Goal: Navigation & Orientation: Find specific page/section

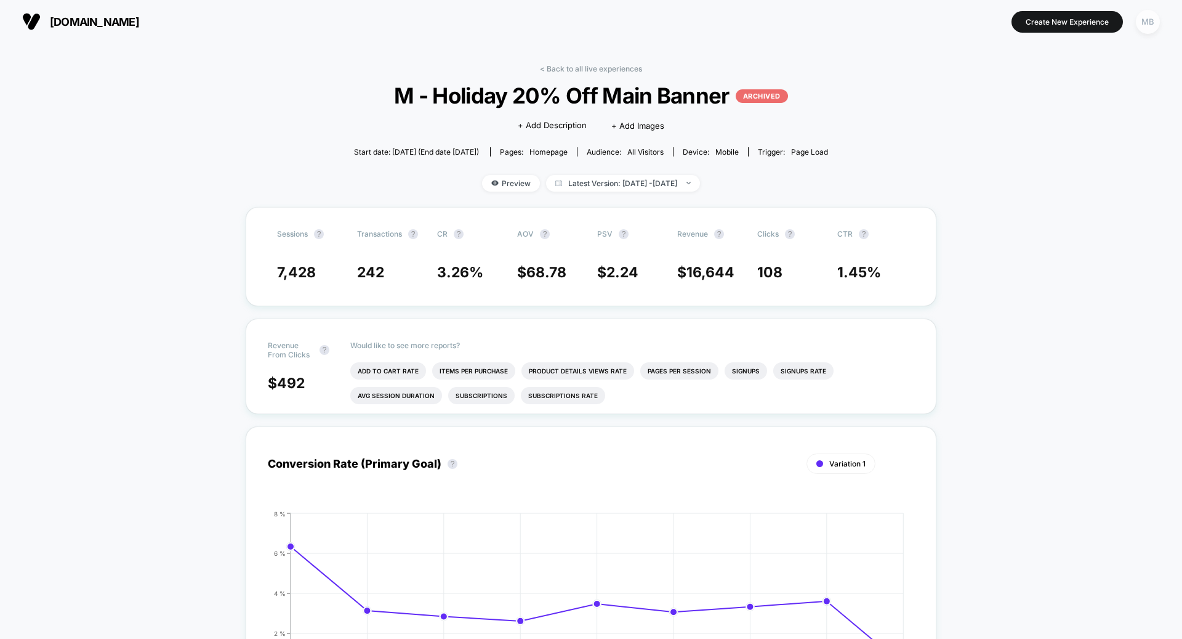
click at [1151, 27] on div "MB" at bounding box center [1148, 22] width 24 height 24
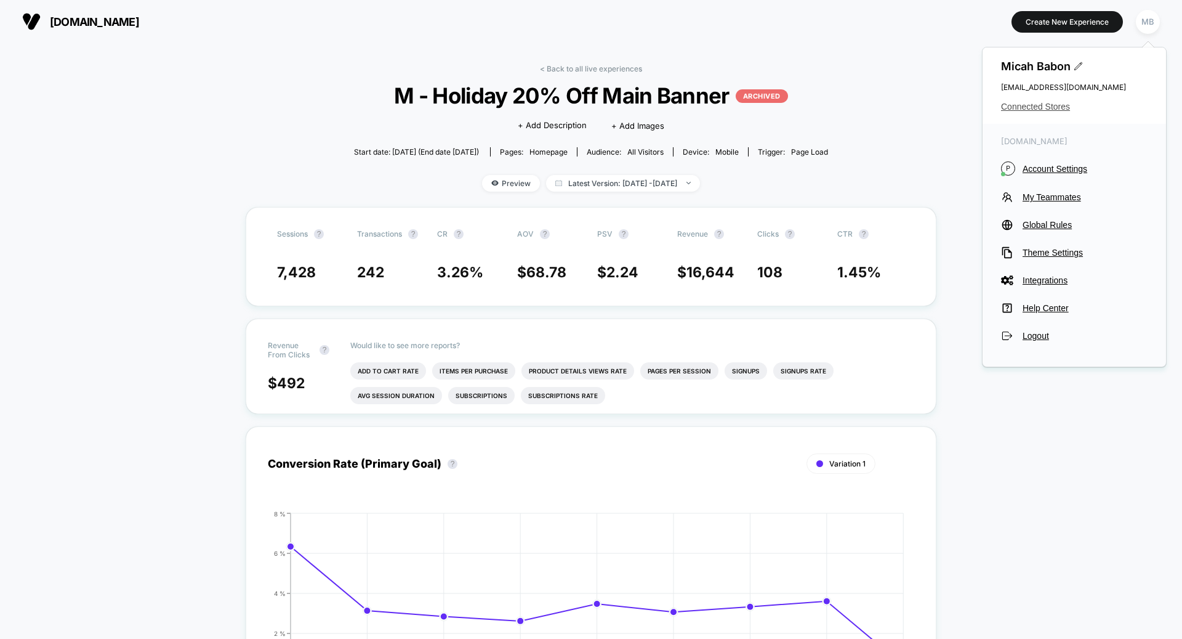
click at [1049, 102] on span "Connected Stores" at bounding box center [1074, 107] width 147 height 10
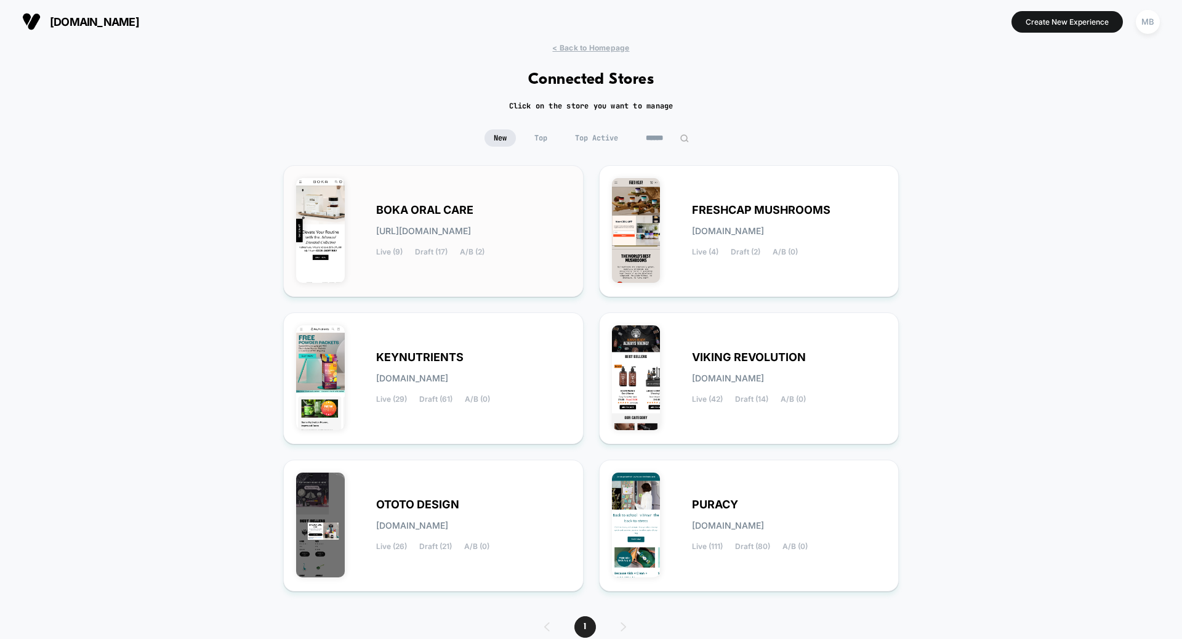
click at [509, 237] on div "BOKA ORAL CARE [URL][DOMAIN_NAME] Live (9) Draft (17) A/B (2)" at bounding box center [473, 231] width 195 height 50
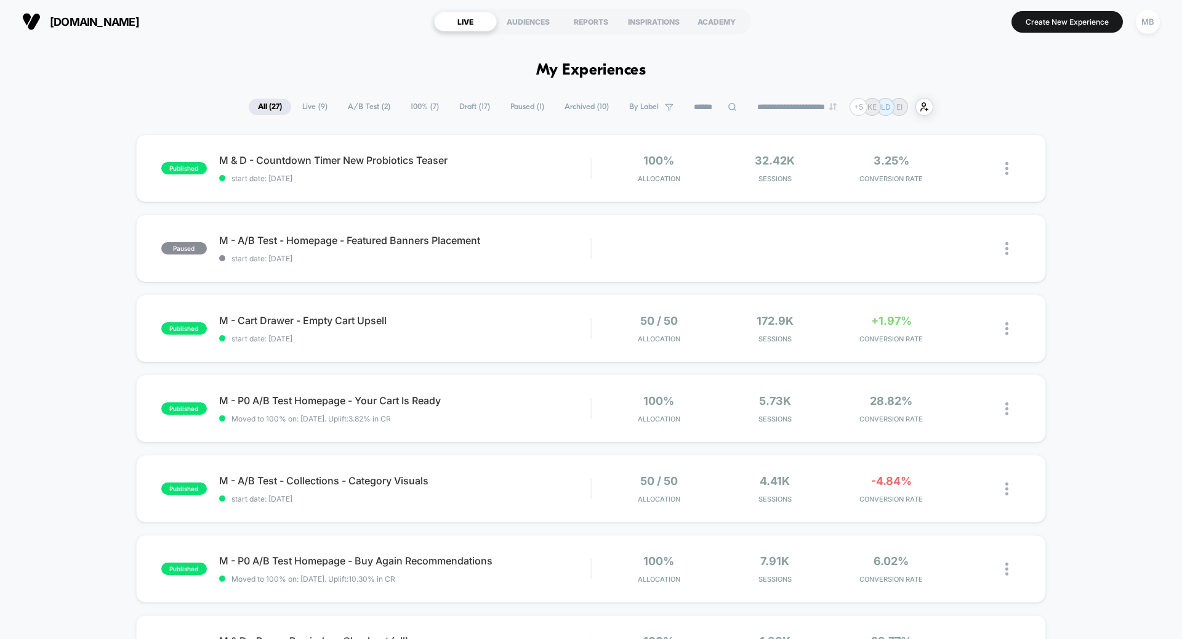
click at [359, 105] on span "A/B Test ( 2 )" at bounding box center [369, 107] width 61 height 17
